Goal: Task Accomplishment & Management: Manage account settings

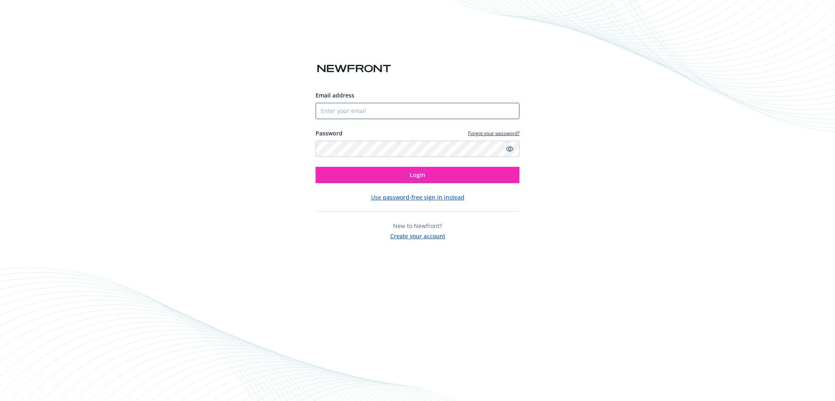
click at [342, 113] on input "Email address" at bounding box center [418, 111] width 204 height 16
type input "[PERSON_NAME][EMAIL_ADDRESS][PERSON_NAME][DOMAIN_NAME]"
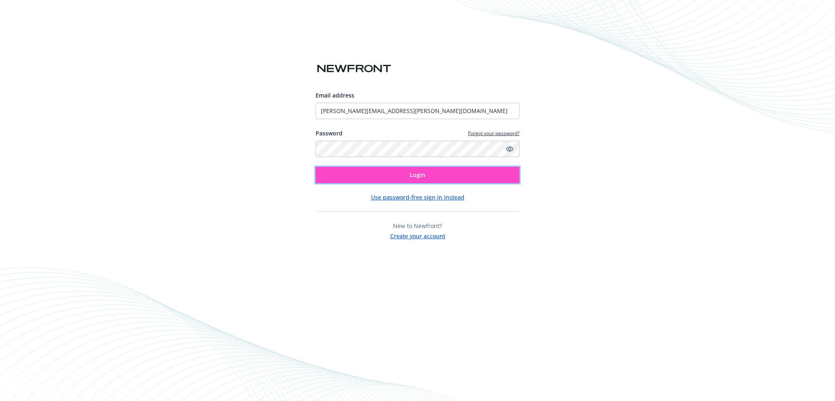
click at [368, 178] on button "Login" at bounding box center [418, 175] width 204 height 16
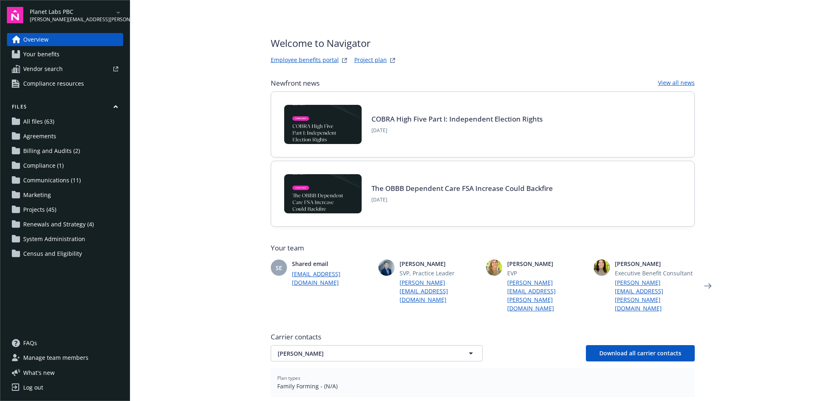
click at [120, 10] on icon "arrowDropDown" at bounding box center [118, 13] width 10 height 10
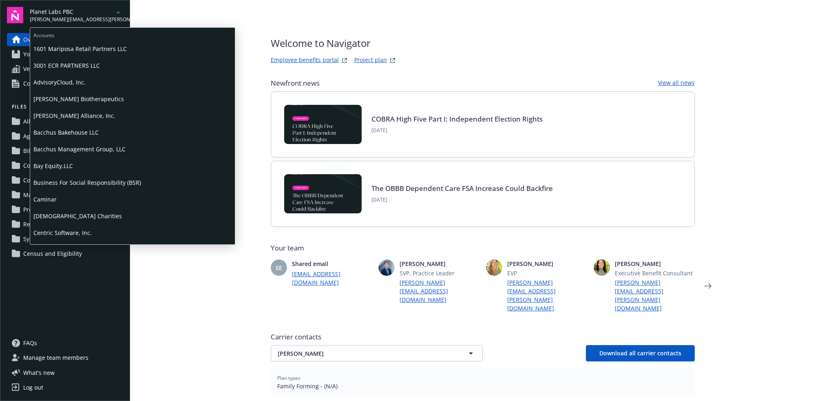
scroll to position [150, 0]
click at [79, 162] on span "Docker, Inc." at bounding box center [132, 166] width 198 height 17
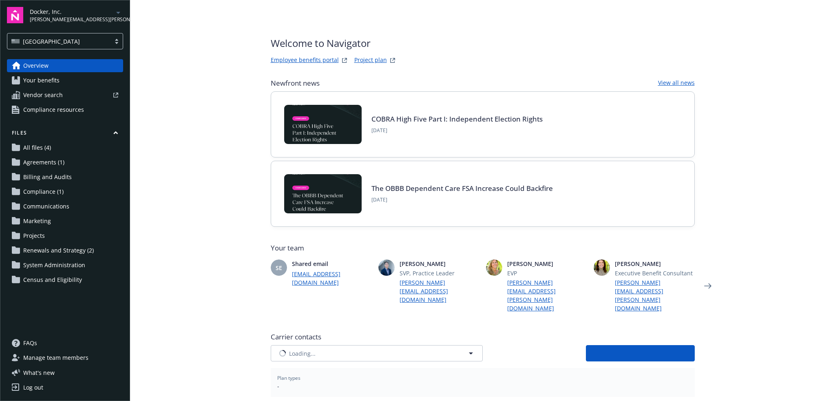
type input "AIG American General Life Insurance Company"
click at [354, 349] on span "AIG American General Life Insurance Company" at bounding box center [363, 353] width 170 height 9
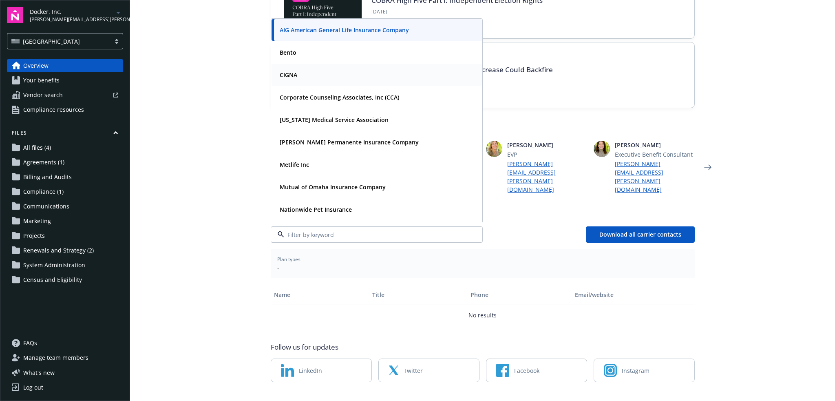
click at [334, 69] on div "CIGNA" at bounding box center [376, 75] width 201 height 12
